Goal: Find specific page/section: Find specific page/section

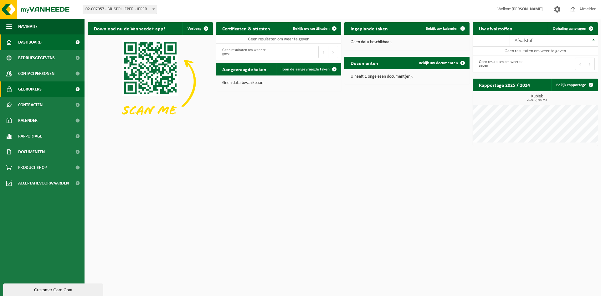
click at [31, 96] on span "Gebruikers" at bounding box center [29, 89] width 23 height 16
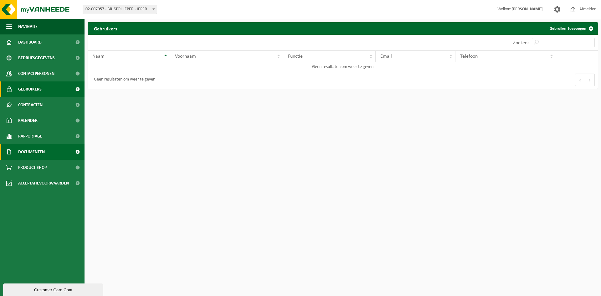
click at [30, 148] on span "Documenten" at bounding box center [31, 152] width 27 height 16
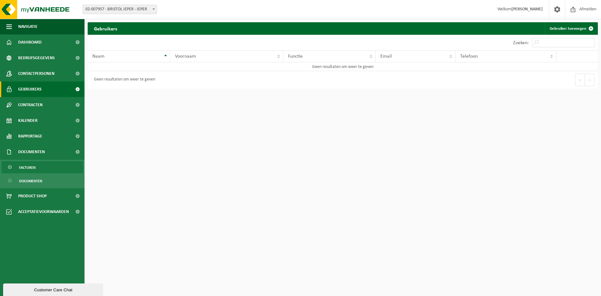
click at [30, 165] on span "Facturen" at bounding box center [27, 168] width 17 height 12
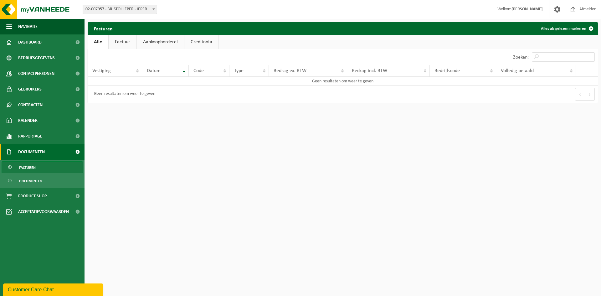
click at [122, 43] on link "Factuur" at bounding box center [123, 42] width 28 height 14
click at [138, 7] on span "02-007957 - BRISTOL IEPER - IEPER" at bounding box center [120, 9] width 74 height 9
select select "130284"
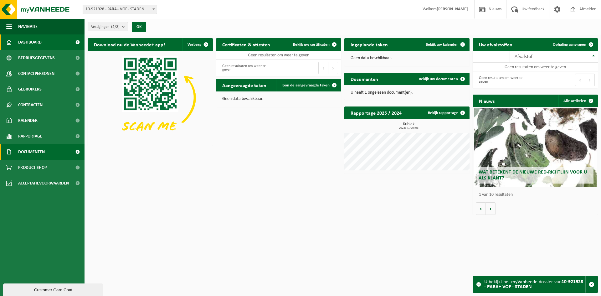
click at [37, 146] on span "Documenten" at bounding box center [31, 152] width 27 height 16
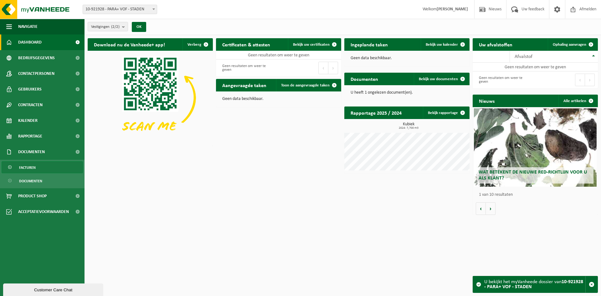
click at [39, 169] on link "Facturen" at bounding box center [42, 167] width 81 height 12
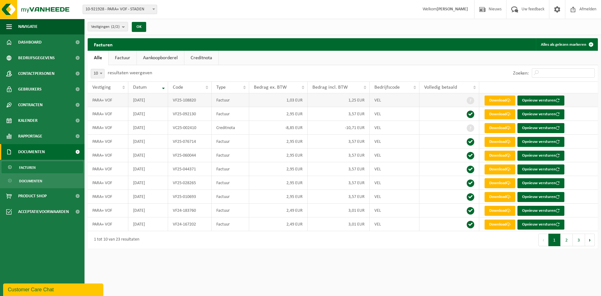
click at [318, 99] on td "1,25 EUR" at bounding box center [339, 100] width 62 height 14
click at [107, 101] on td "PARA+ VOF" at bounding box center [108, 100] width 41 height 14
click at [168, 99] on td "VF25-108820" at bounding box center [190, 100] width 44 height 14
